Goal: Check status: Verify the current state of an ongoing process or item

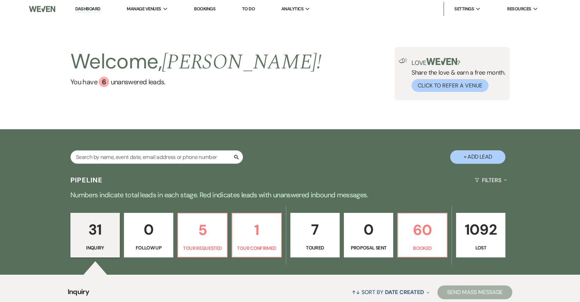
click at [210, 10] on link "Bookings" at bounding box center [204, 9] width 21 height 6
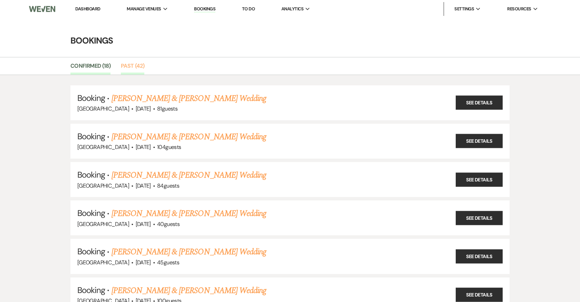
click at [139, 66] on link "Past (42)" at bounding box center [132, 67] width 23 height 13
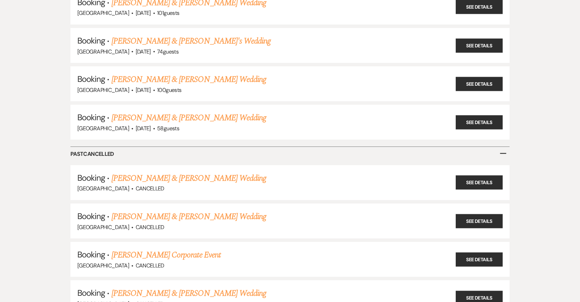
scroll to position [1620, 0]
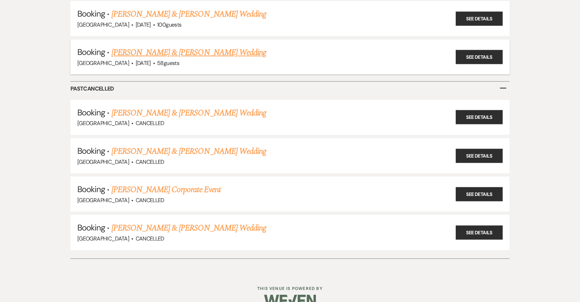
click at [175, 46] on link "[PERSON_NAME] & [PERSON_NAME] Wedding" at bounding box center [189, 52] width 155 height 12
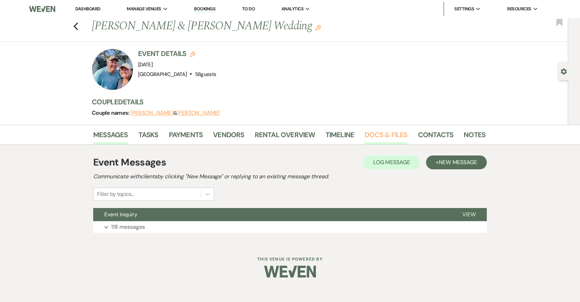
click at [392, 131] on link "Docs & Files" at bounding box center [386, 136] width 43 height 15
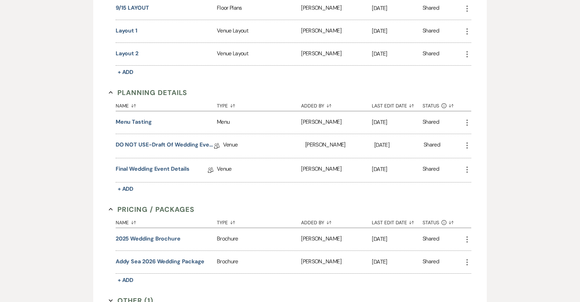
scroll to position [505, 0]
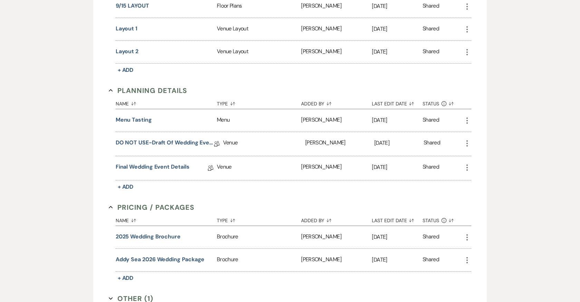
click at [172, 158] on div "Final Wedding Event Details Collab Doc" at bounding box center [166, 168] width 101 height 24
click at [173, 163] on link "Final Wedding Event Details" at bounding box center [153, 168] width 74 height 11
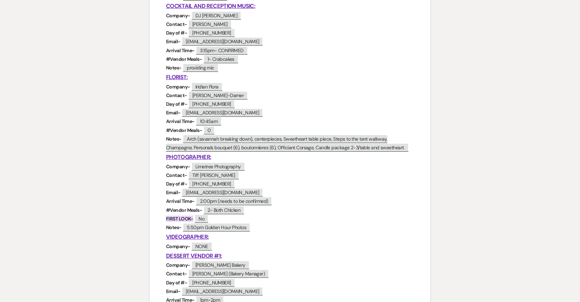
scroll to position [529, 0]
